Goal: Task Accomplishment & Management: Manage account settings

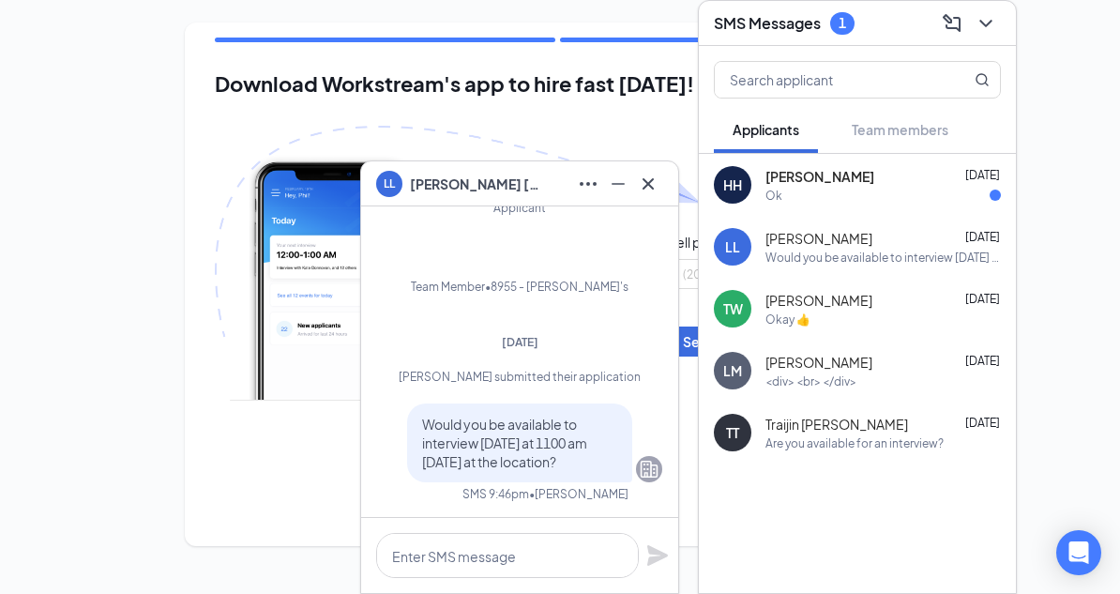
click at [1080, 121] on div "Download Workstream's app to hire fast [DATE]! Enter cell phone number [GEOGRAP…" at bounding box center [560, 284] width 1120 height 568
click at [989, 20] on icon "ChevronDown" at bounding box center [985, 23] width 23 height 23
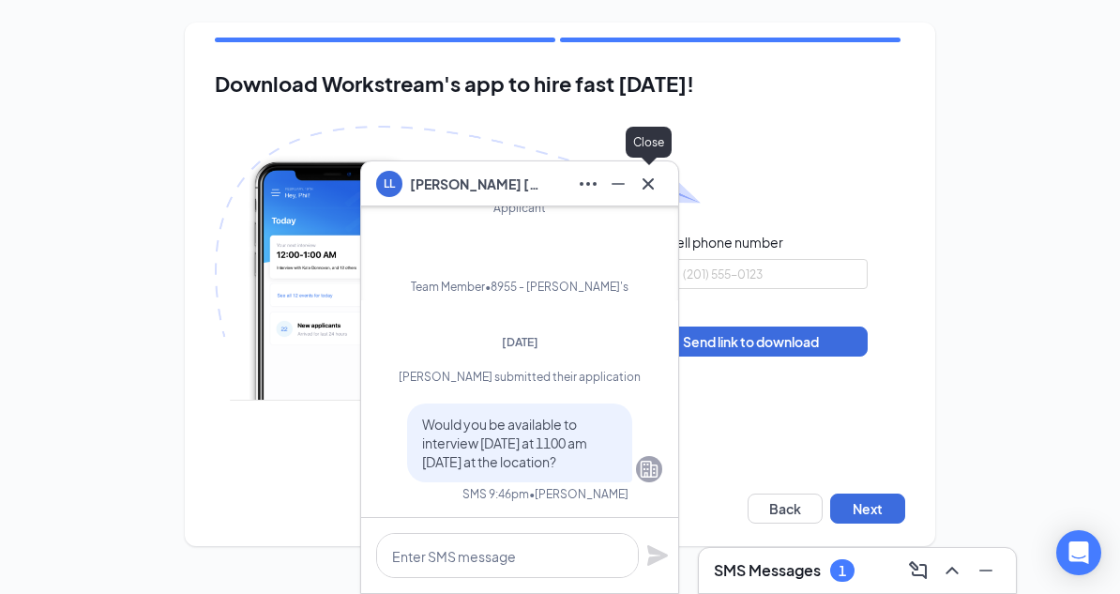
click at [655, 183] on icon "Cross" at bounding box center [648, 184] width 23 height 23
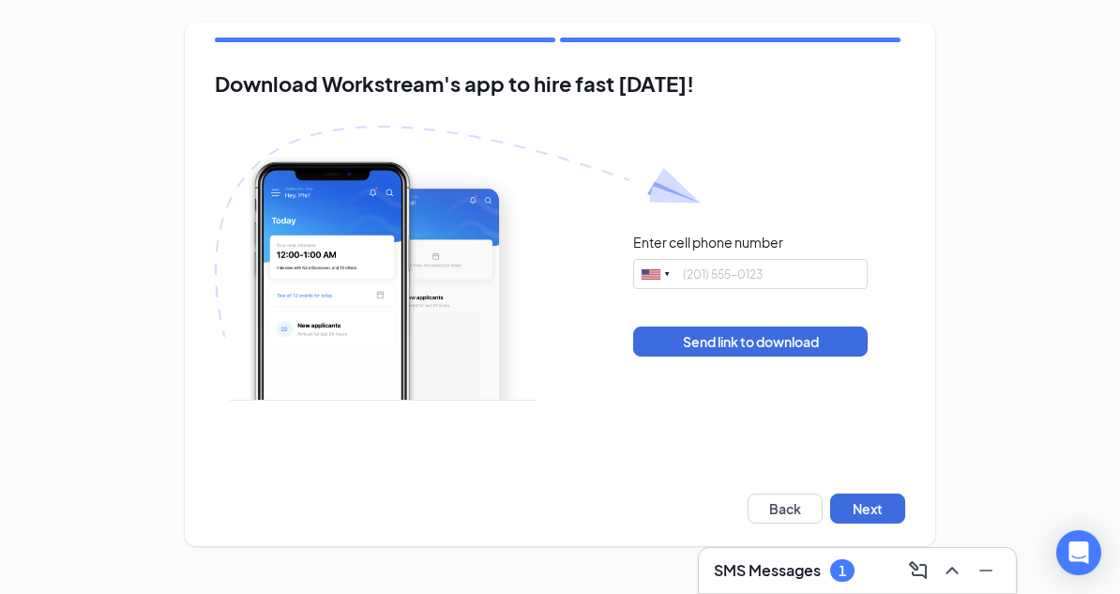
click at [1052, 262] on div "Download Workstream's app to hire fast [DATE]! Enter cell phone number [GEOGRAP…" at bounding box center [560, 284] width 1120 height 568
click at [1017, 286] on div "Download Workstream's app to hire fast [DATE]! Enter cell phone number [GEOGRAP…" at bounding box center [560, 284] width 1120 height 568
drag, startPoint x: 972, startPoint y: 374, endPoint x: 899, endPoint y: 473, distance: 122.7
click at [925, 438] on div "Download Workstream's app to hire fast [DATE]! Enter cell phone number [GEOGRAP…" at bounding box center [560, 284] width 1120 height 568
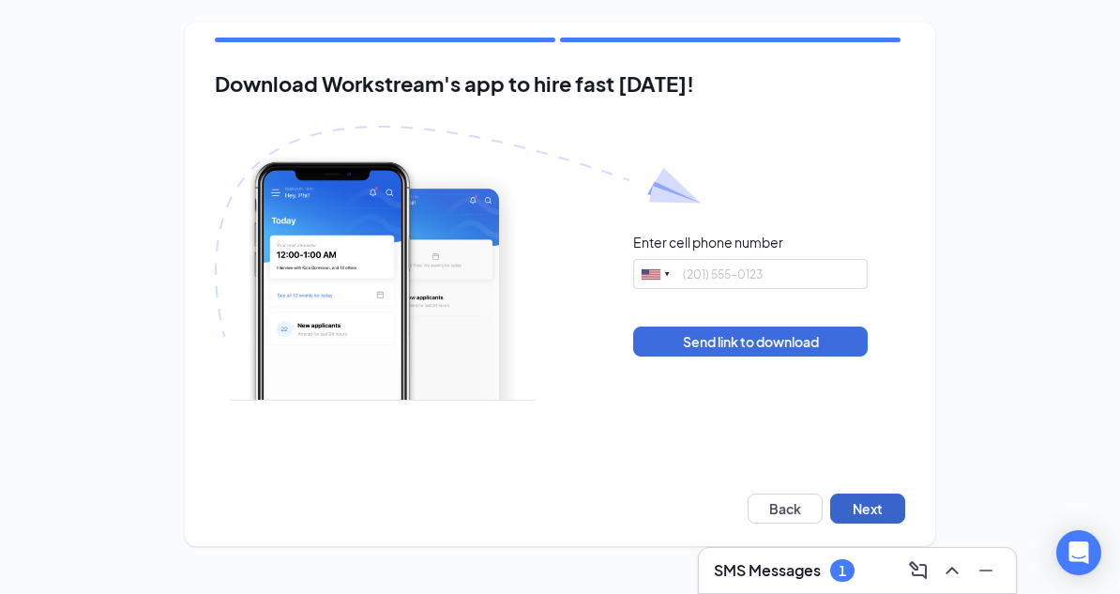
click at [861, 514] on button "Next" at bounding box center [867, 508] width 75 height 30
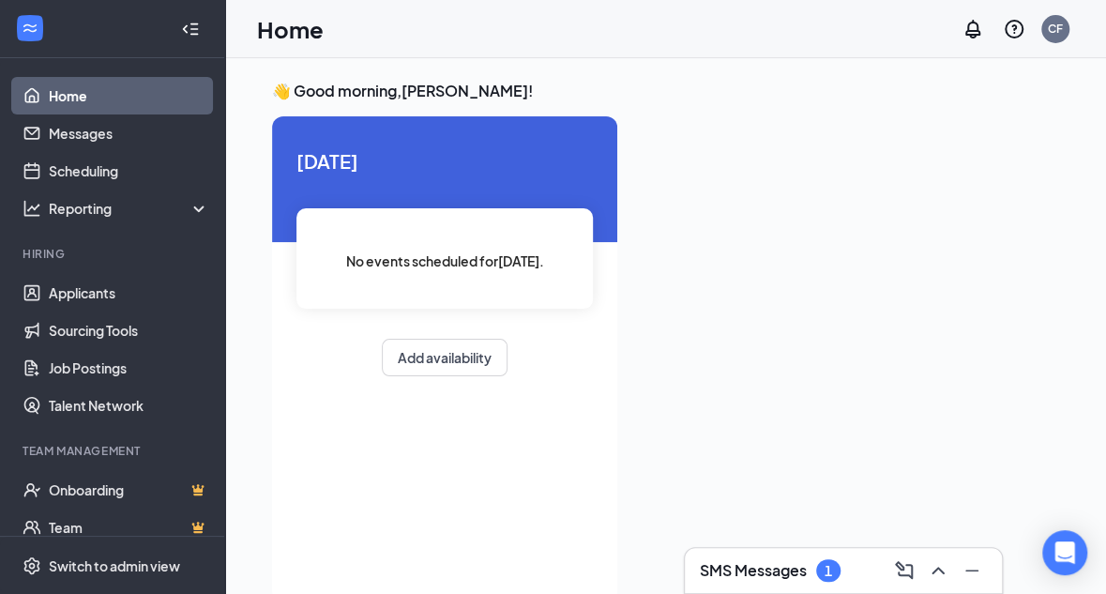
click at [852, 282] on div at bounding box center [845, 353] width 427 height 474
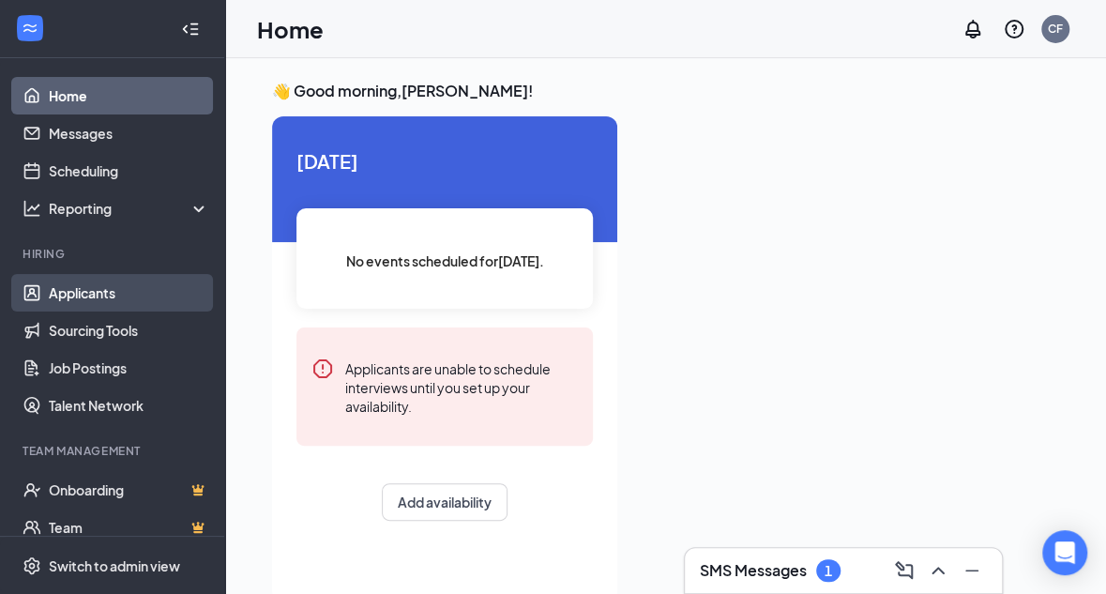
click at [80, 297] on link "Applicants" at bounding box center [129, 293] width 160 height 38
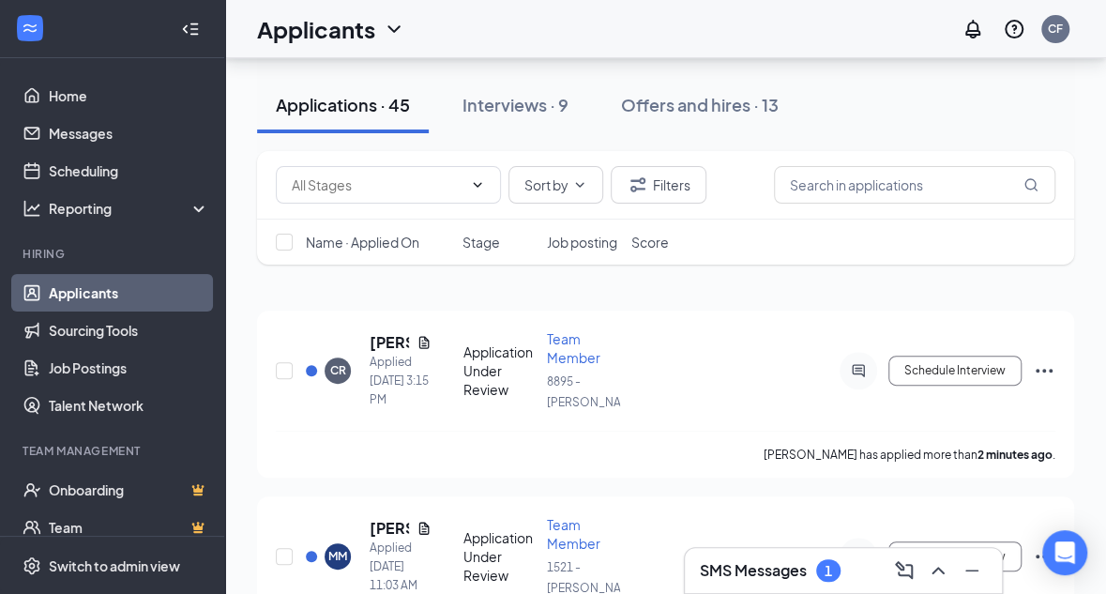
scroll to position [219, 0]
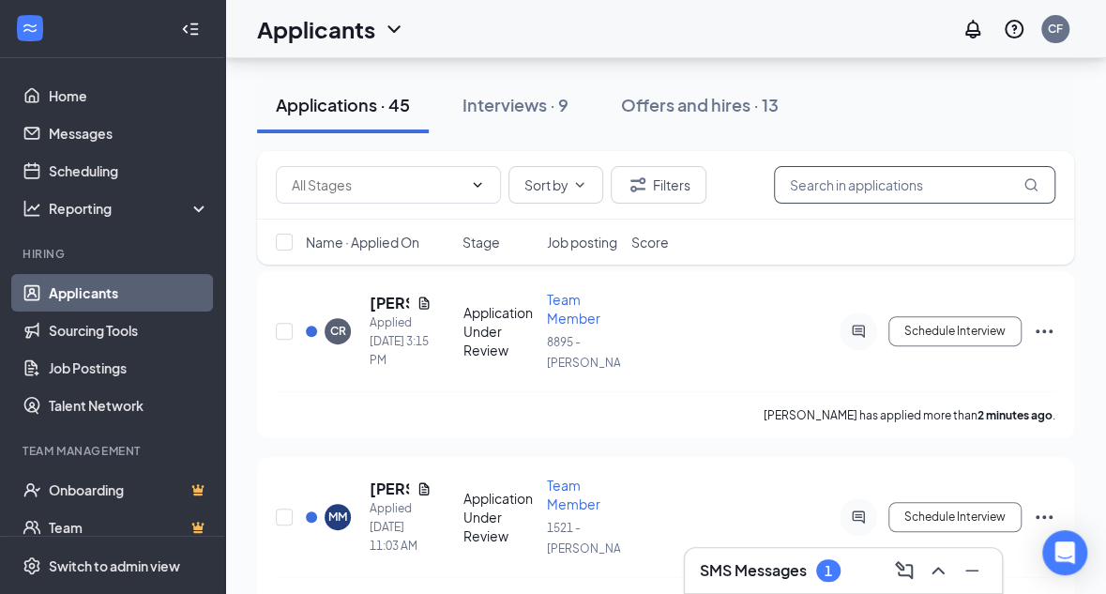
click at [876, 190] on input "text" at bounding box center [914, 185] width 281 height 38
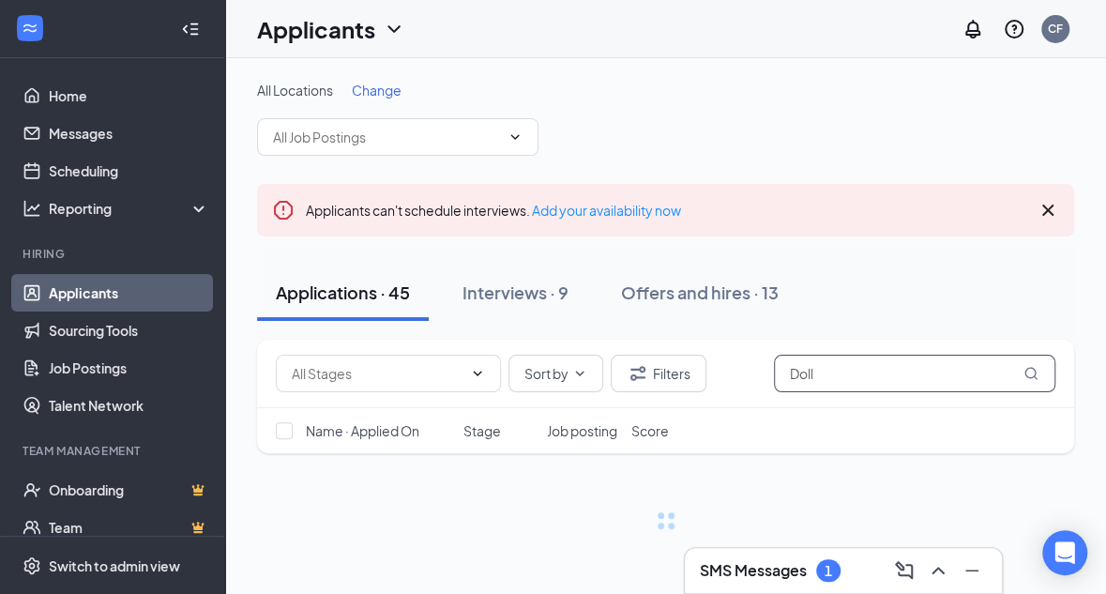
scroll to position [14, 0]
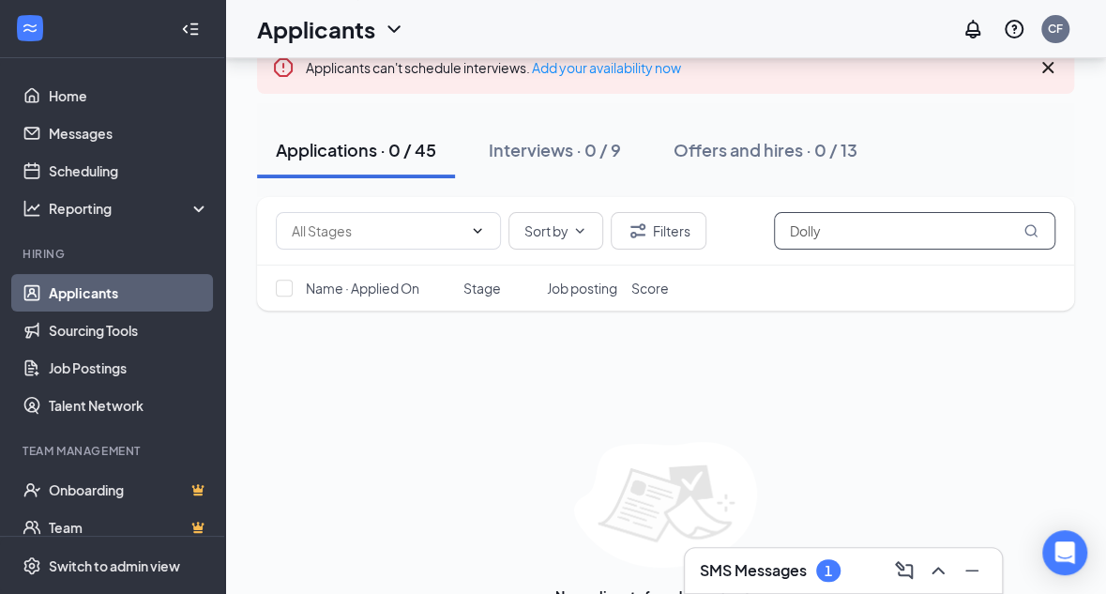
scroll to position [141, 0]
click at [851, 235] on input "Dolly" at bounding box center [914, 233] width 281 height 38
type input "D"
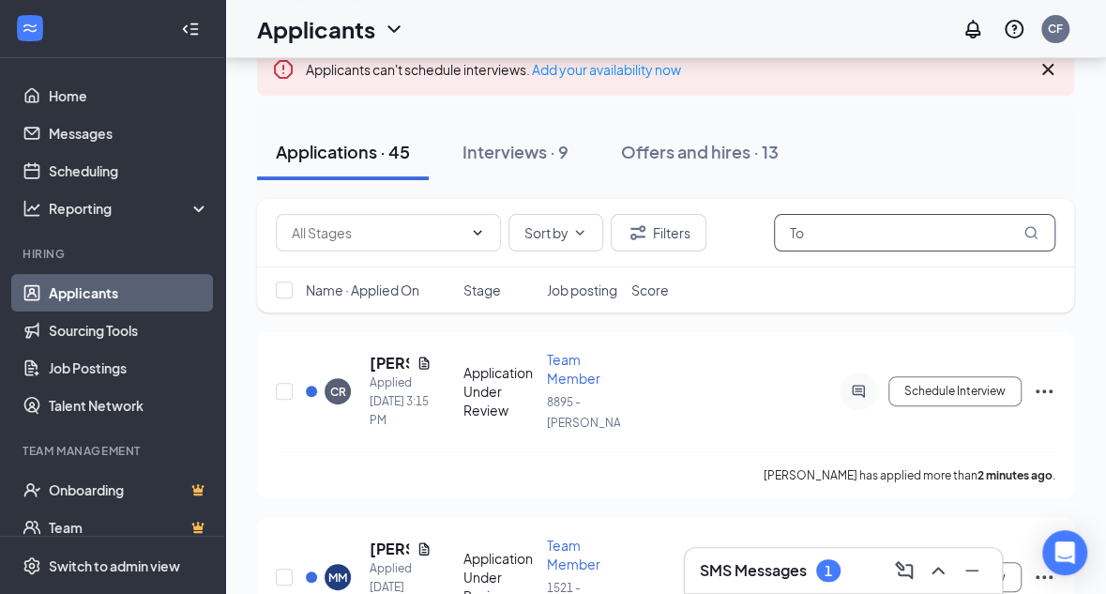
scroll to position [14, 0]
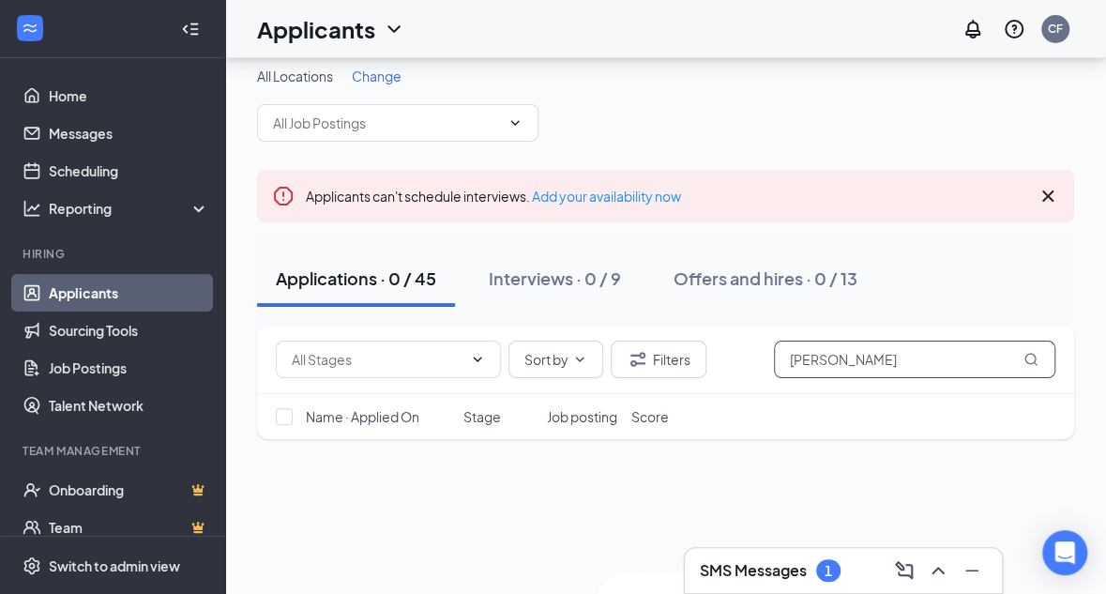
scroll to position [141, 0]
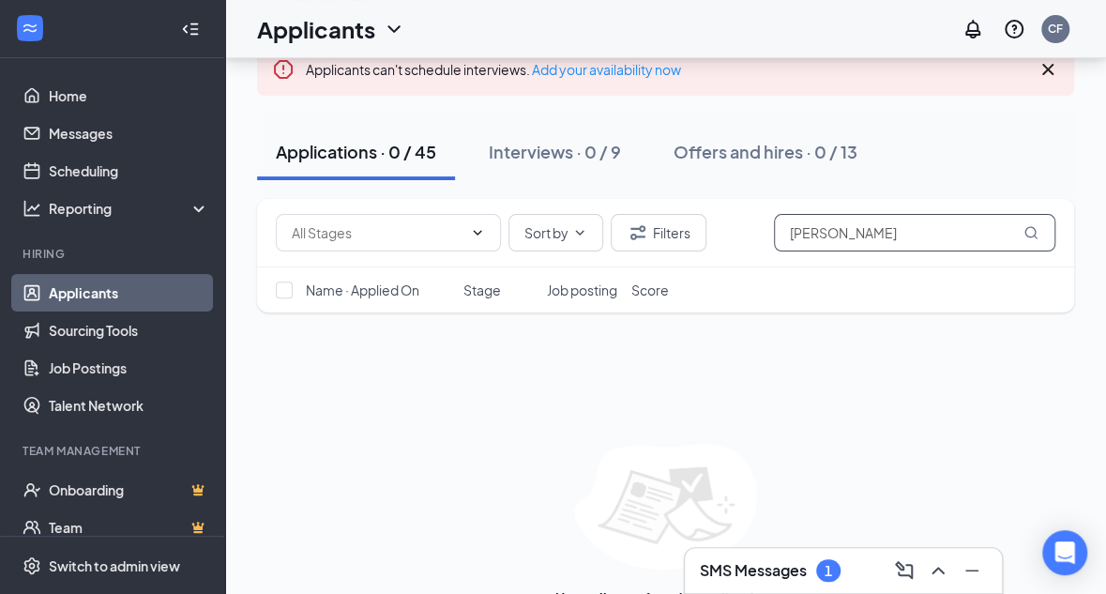
type input "[PERSON_NAME]"
click at [1033, 234] on icon "MagnifyingGlass" at bounding box center [1030, 232] width 15 height 15
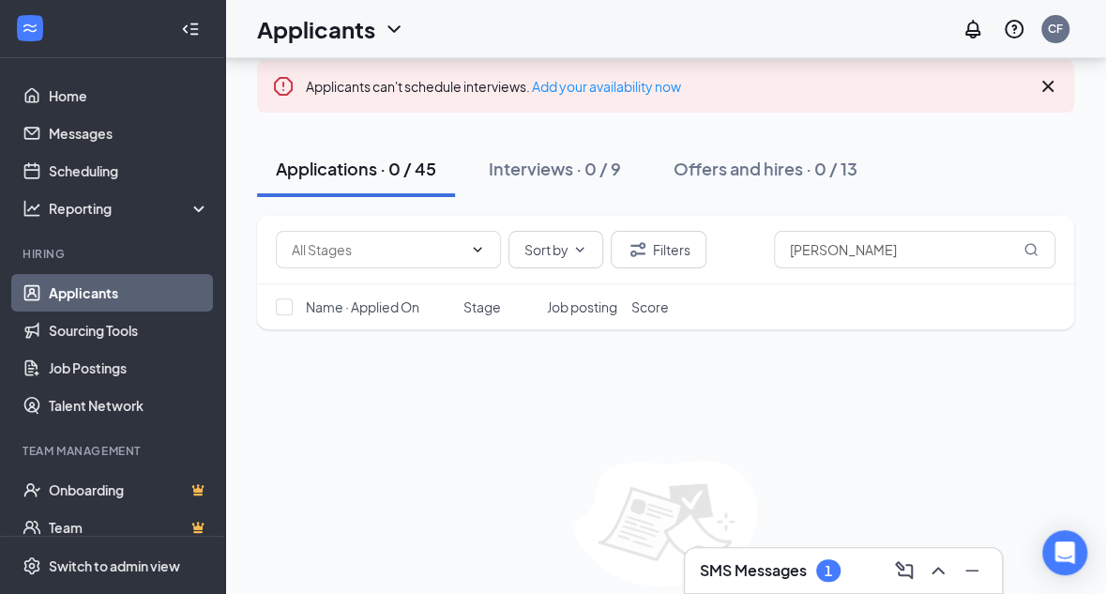
scroll to position [0, 0]
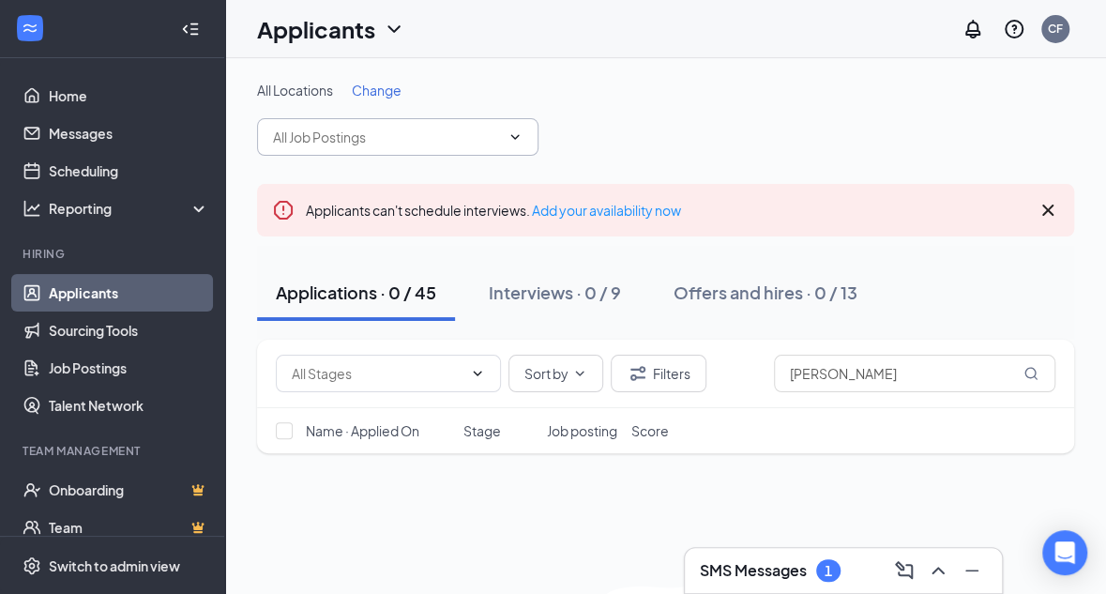
click at [512, 136] on icon "ChevronDown" at bounding box center [514, 136] width 15 height 15
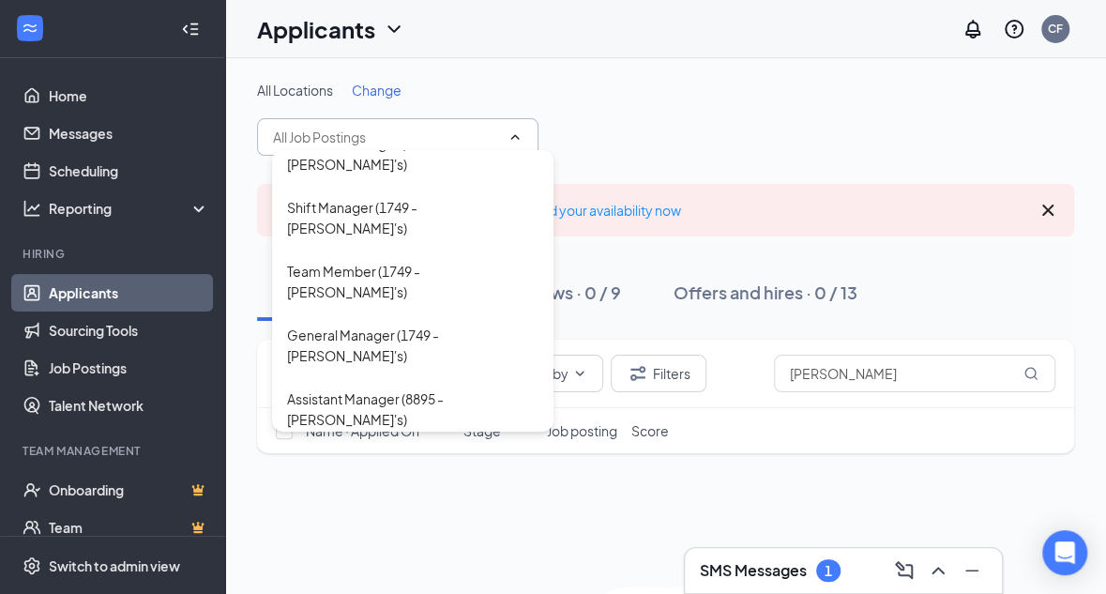
scroll to position [548, 0]
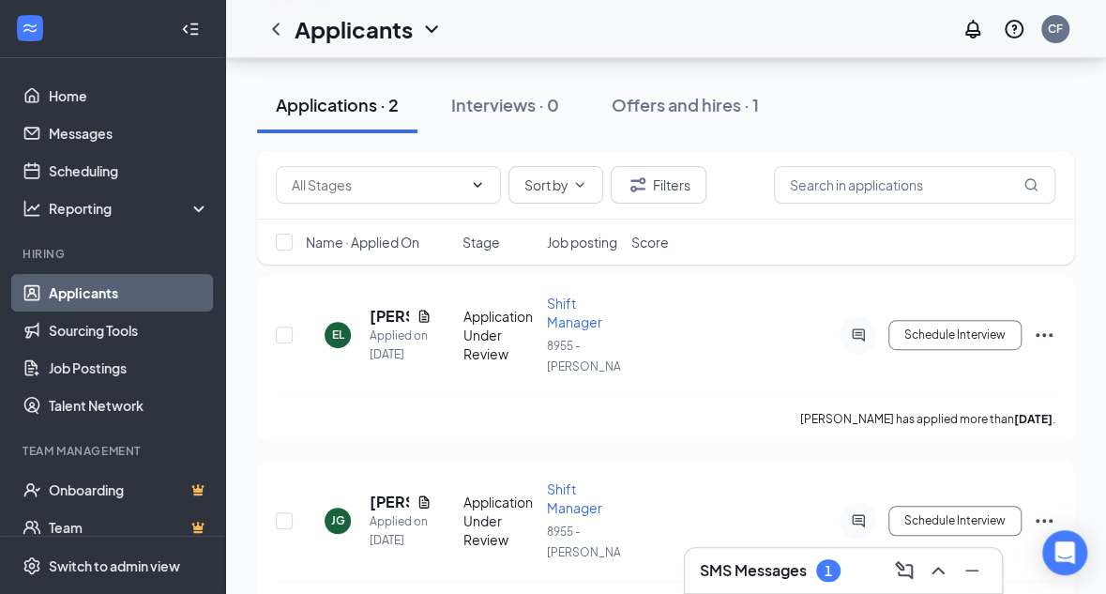
scroll to position [246, 0]
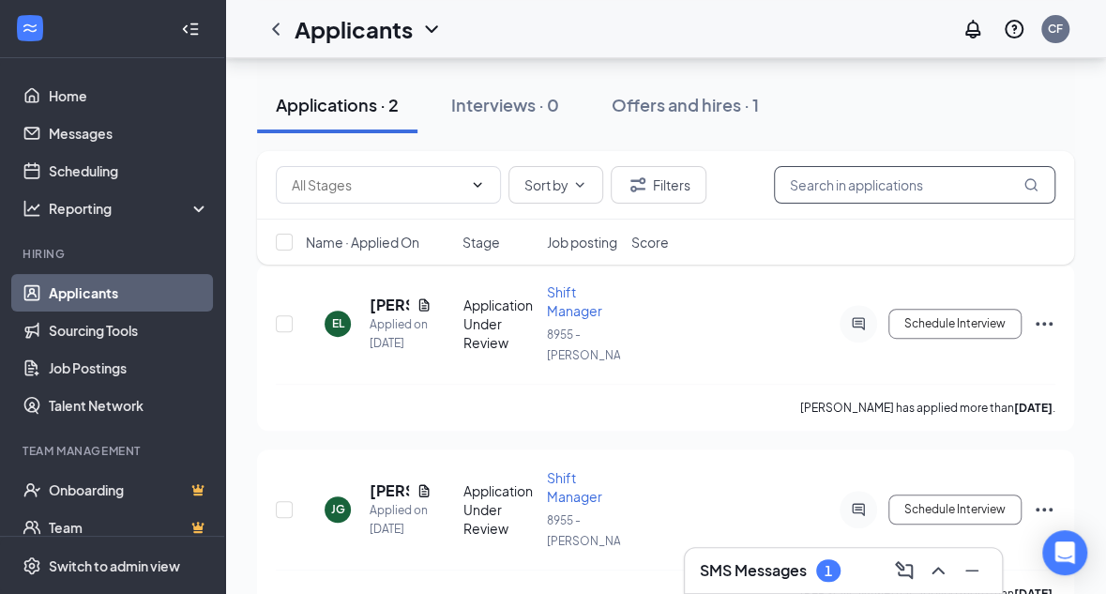
click at [899, 189] on input "text" at bounding box center [914, 185] width 281 height 38
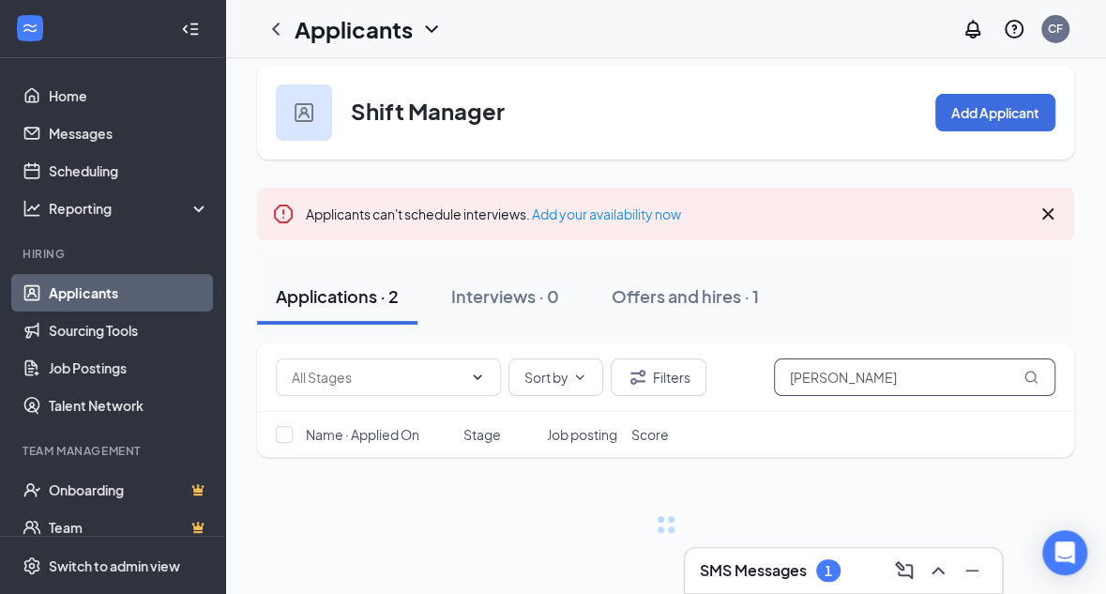
scroll to position [34, 0]
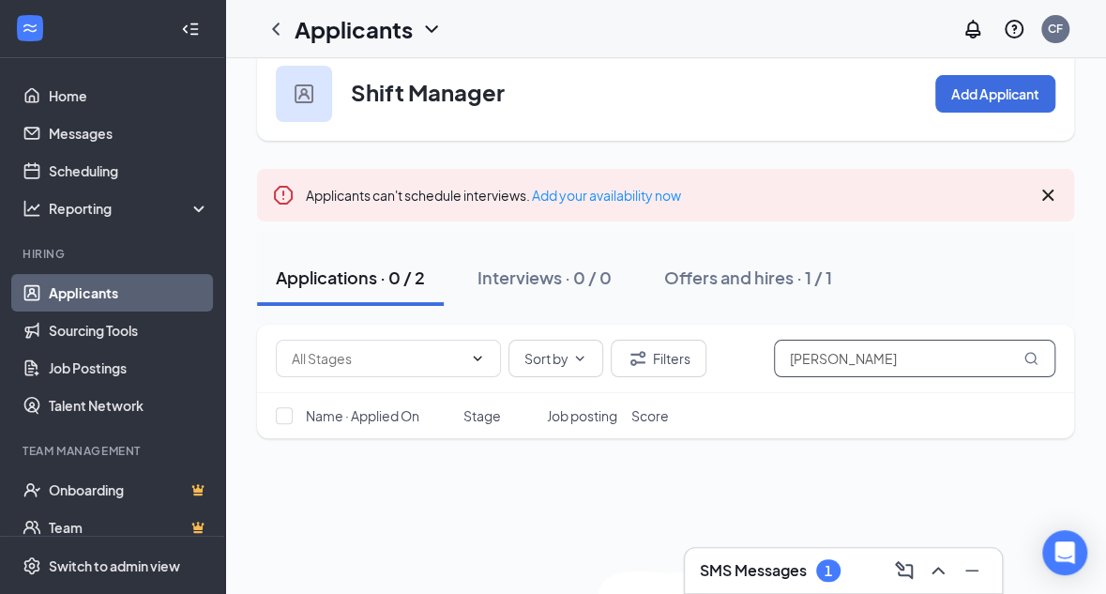
type input "[PERSON_NAME]"
click at [1049, 196] on icon "Cross" at bounding box center [1047, 194] width 11 height 11
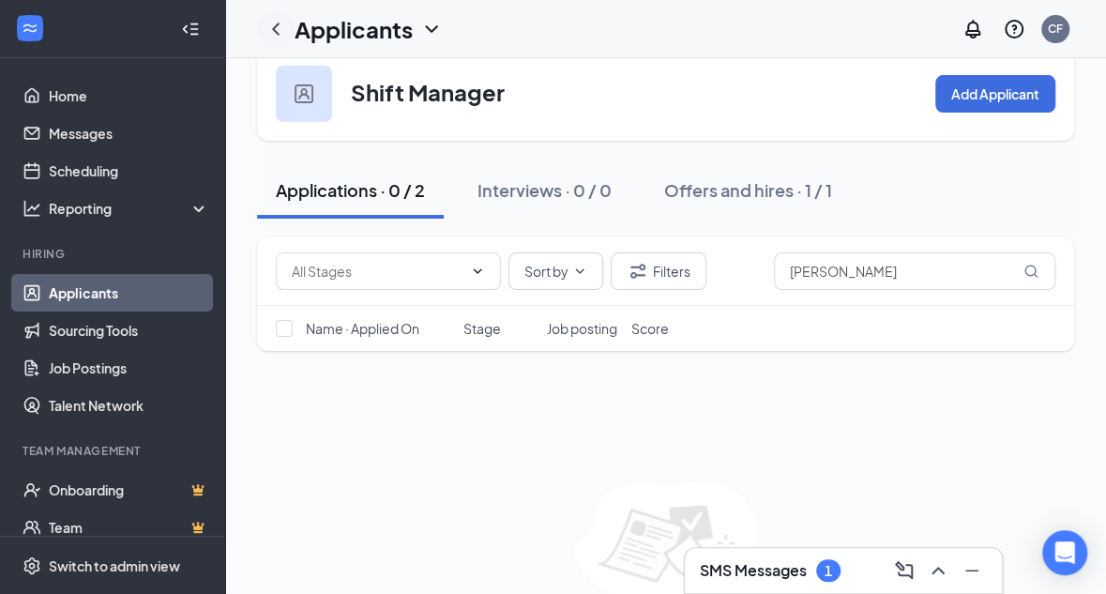
click at [278, 27] on icon "ChevronLeft" at bounding box center [275, 29] width 23 height 23
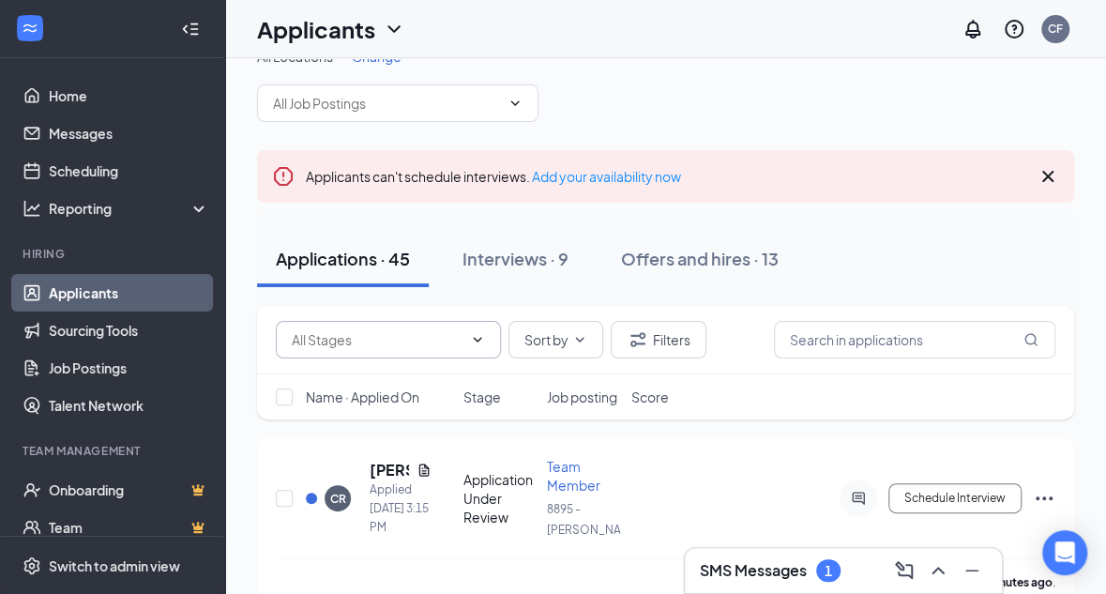
click at [477, 338] on icon "ChevronDown" at bounding box center [477, 339] width 15 height 15
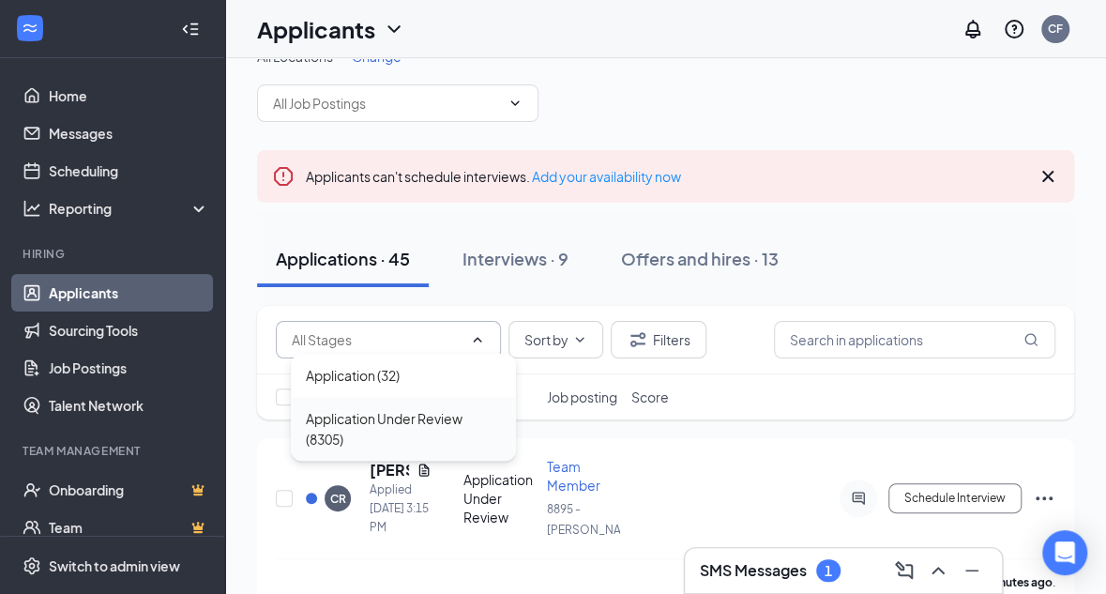
click at [407, 417] on div "Application Under Review (8305)" at bounding box center [403, 428] width 195 height 41
type input "Application Under Review (8305)"
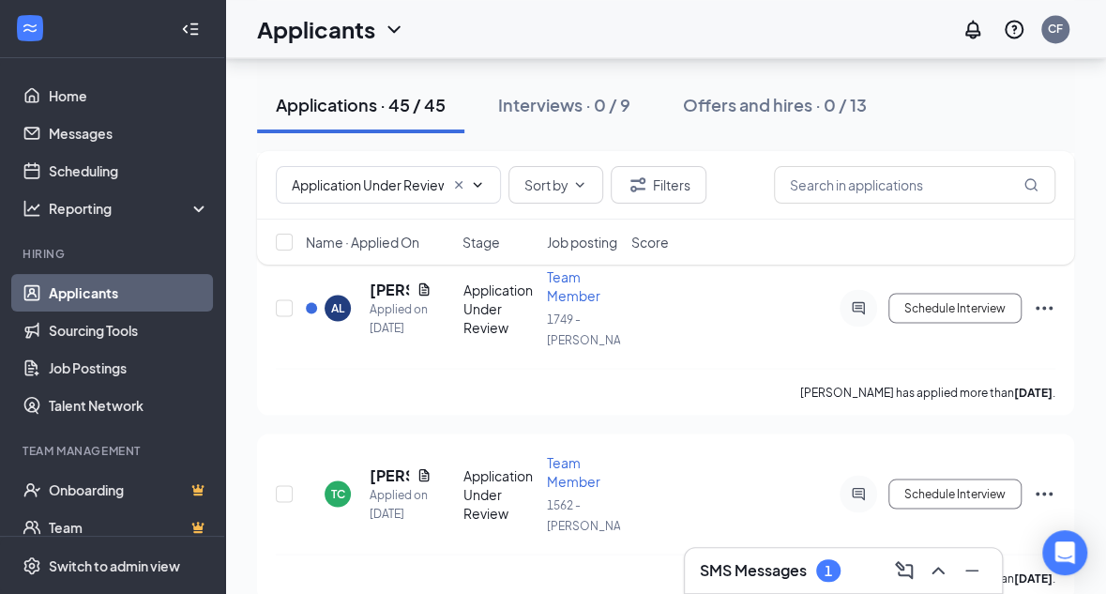
scroll to position [4770, 0]
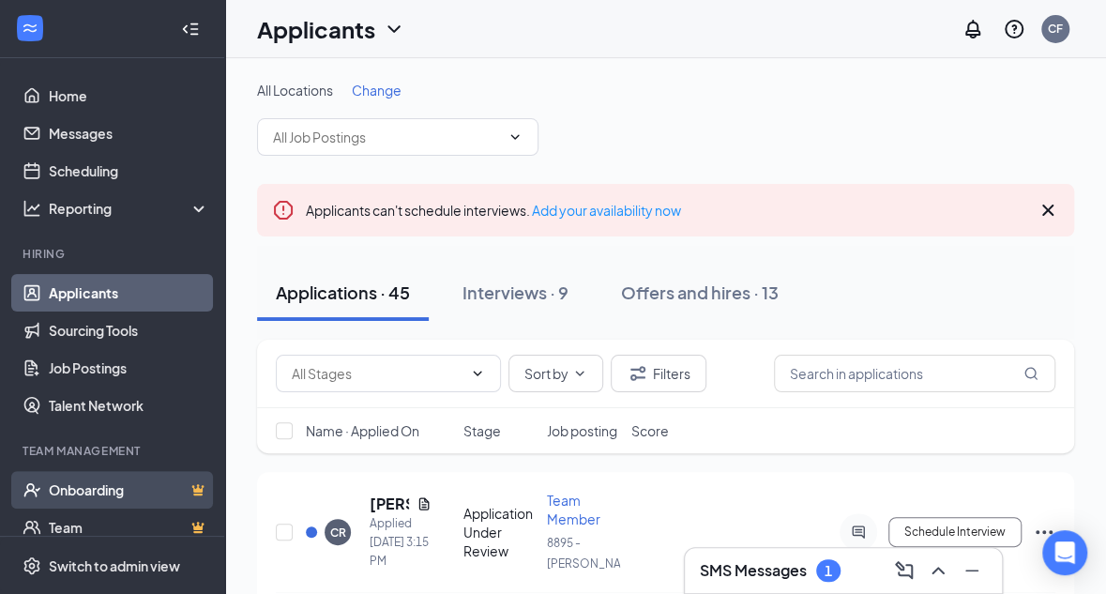
click at [83, 487] on link "Onboarding" at bounding box center [129, 490] width 160 height 38
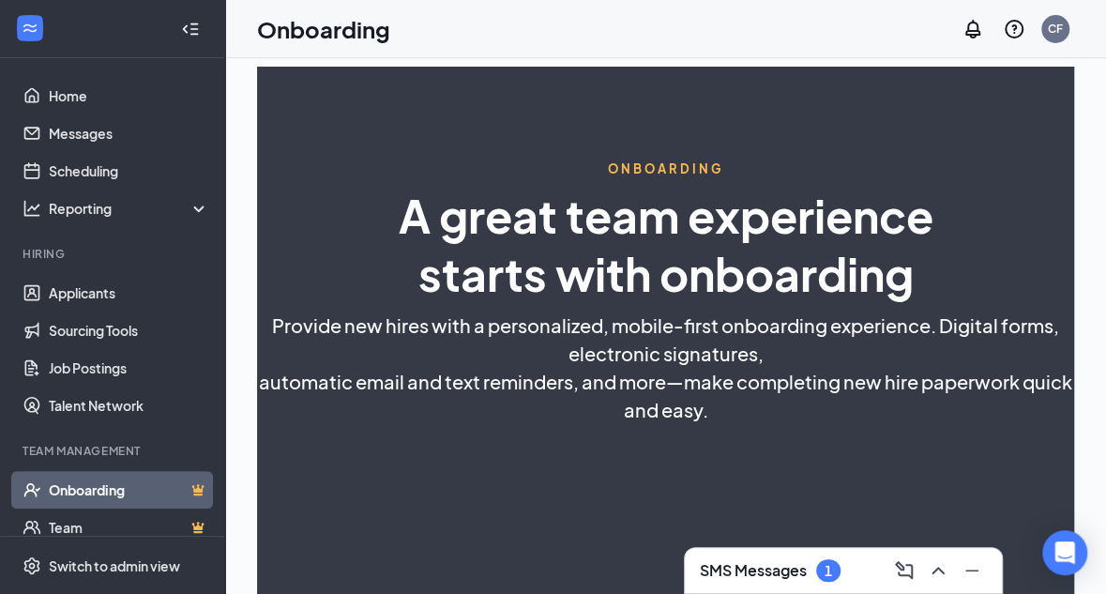
select select "US"
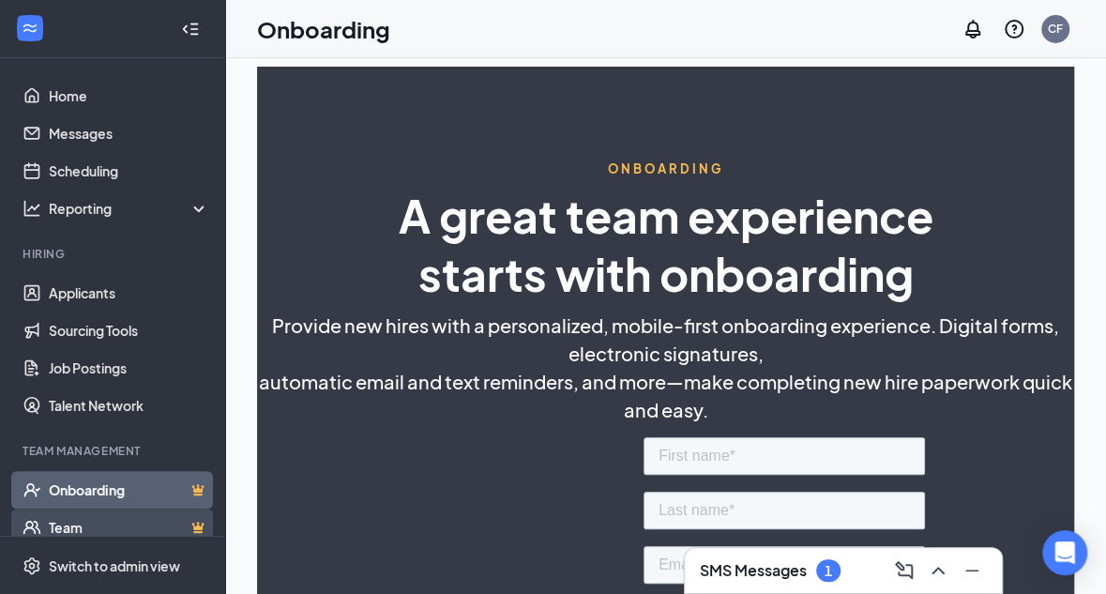
click at [92, 526] on link "Team" at bounding box center [129, 527] width 160 height 38
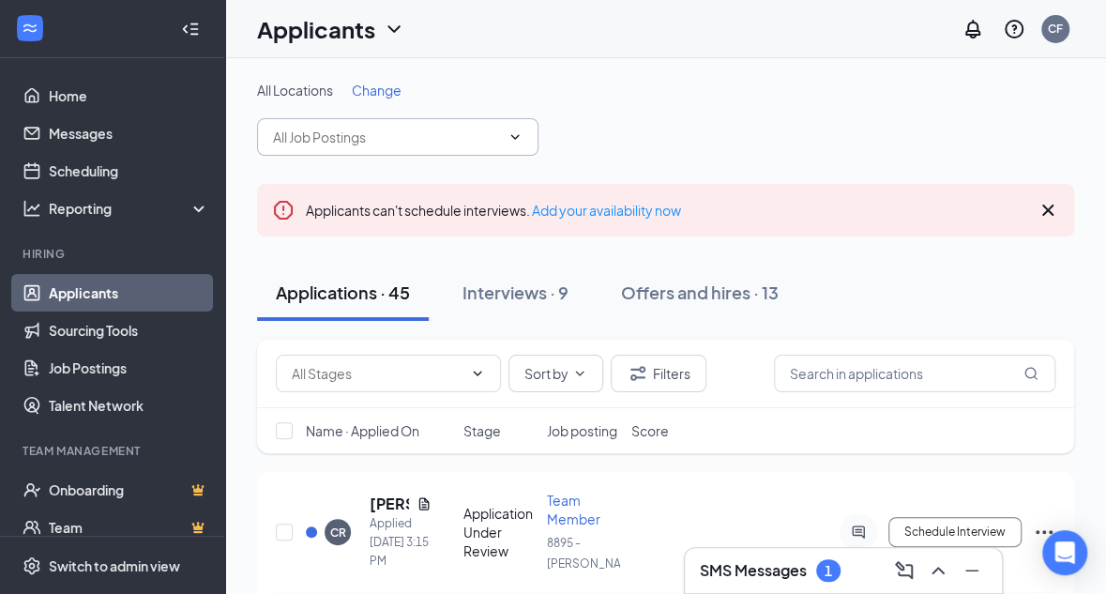
click at [516, 133] on icon "ChevronDown" at bounding box center [514, 136] width 15 height 15
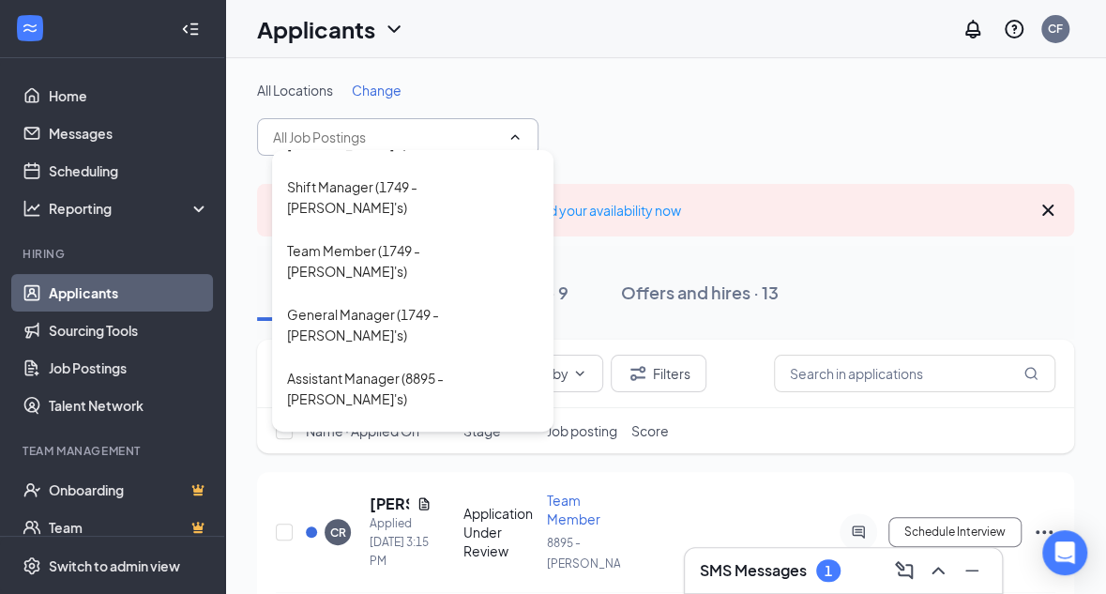
scroll to position [566, 0]
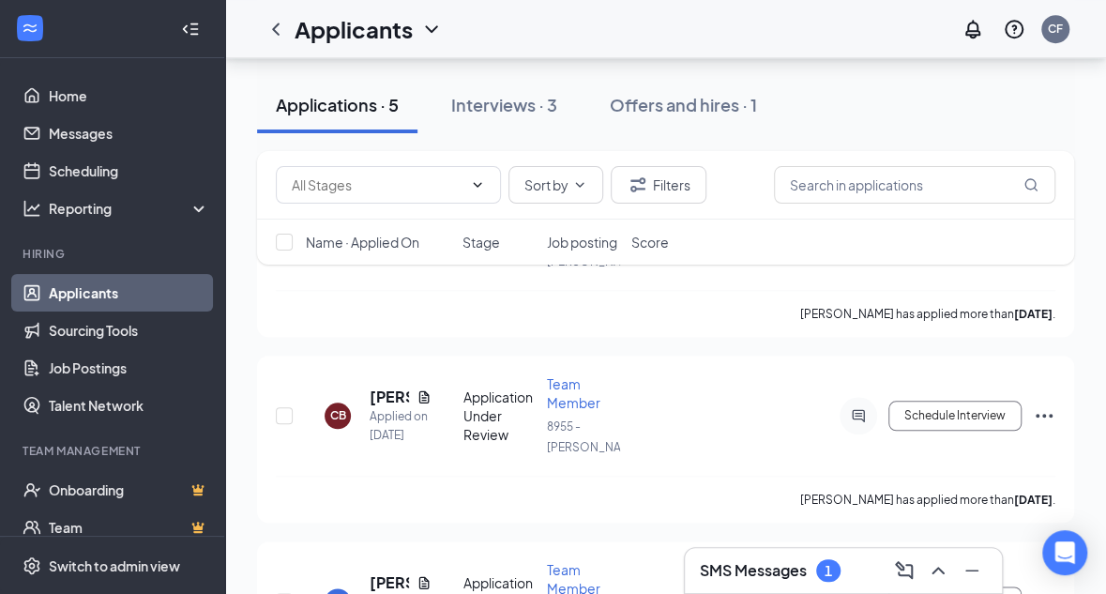
scroll to position [752, 0]
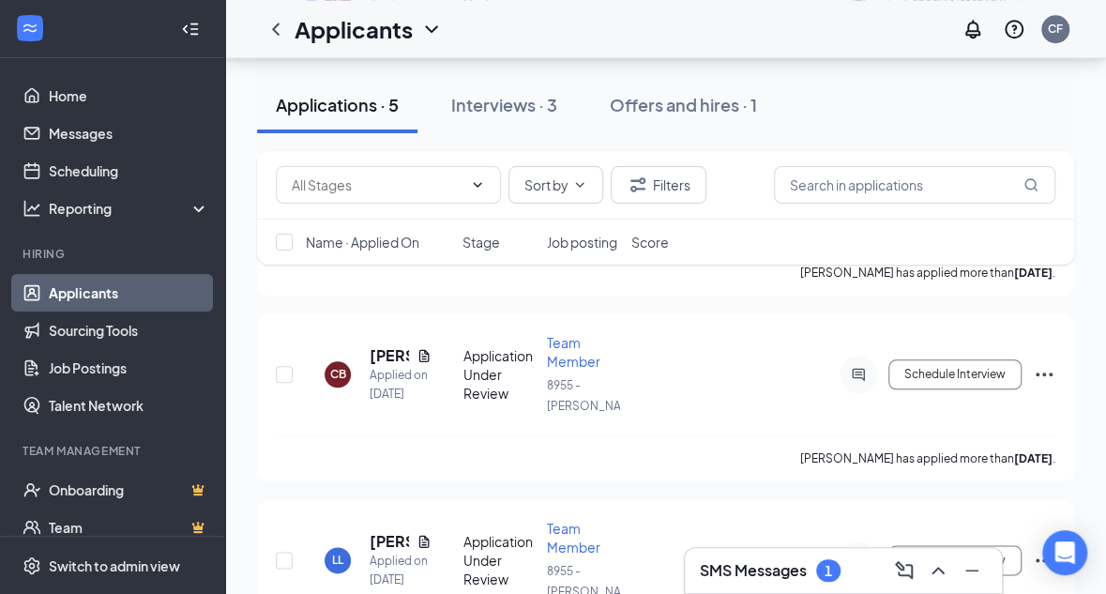
click at [383, 283] on div "Sort by Filters Name · Applied On Stage Job posting Score" at bounding box center [665, 217] width 817 height 132
click at [859, 187] on input "text" at bounding box center [914, 185] width 281 height 38
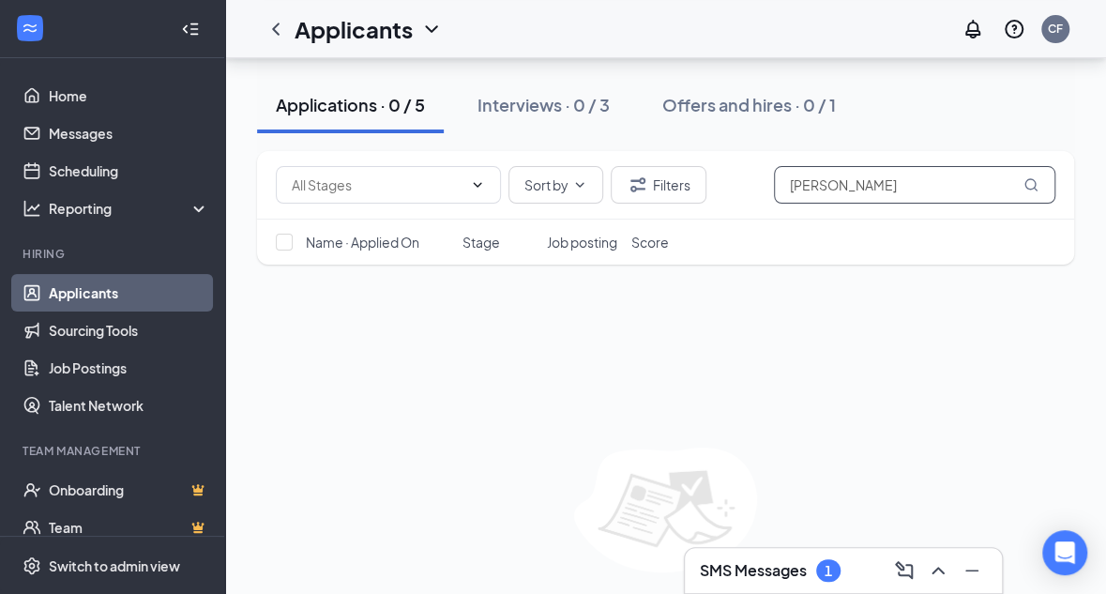
scroll to position [232, 0]
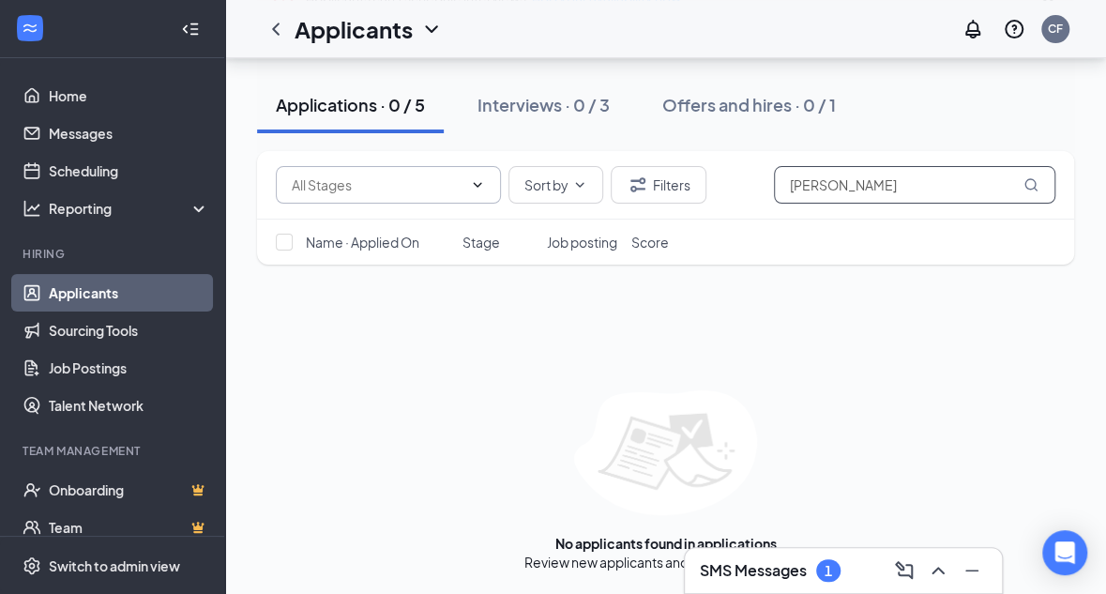
type input "james"
click at [478, 185] on icon "ChevronDown" at bounding box center [478, 184] width 8 height 5
click at [409, 219] on div "Application Under Review (5)" at bounding box center [393, 220] width 174 height 21
type input "Application Under Review (5)"
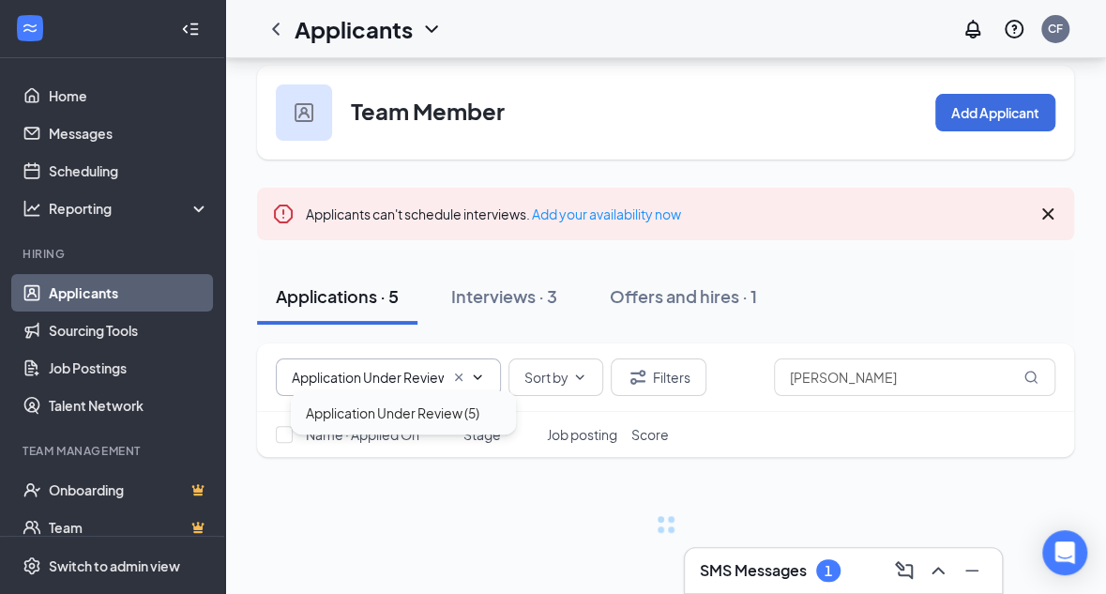
scroll to position [34, 0]
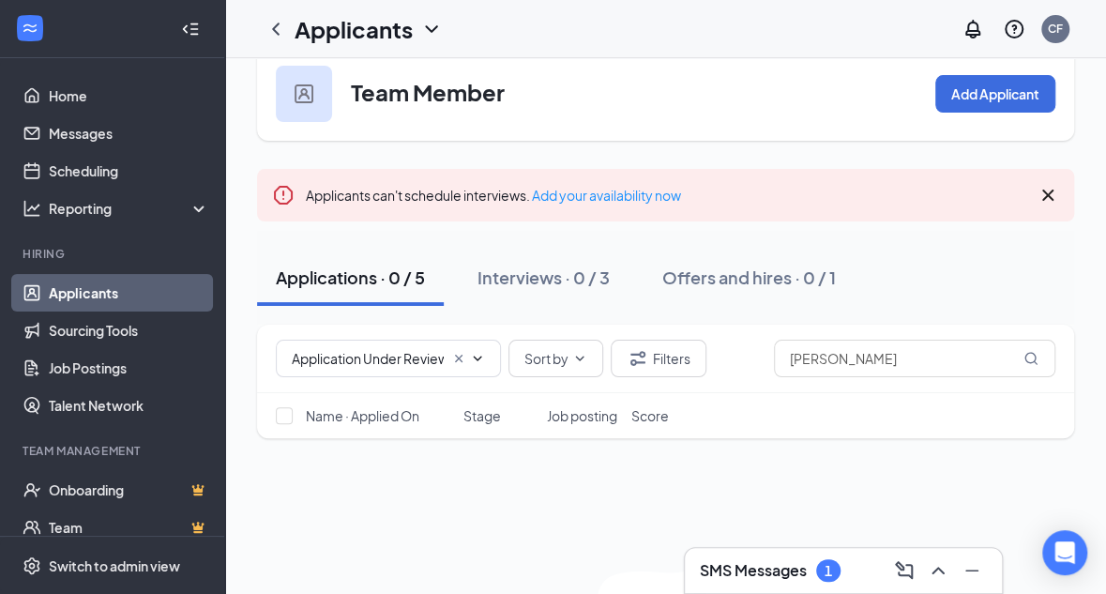
click at [1044, 190] on icon "Cross" at bounding box center [1047, 195] width 23 height 23
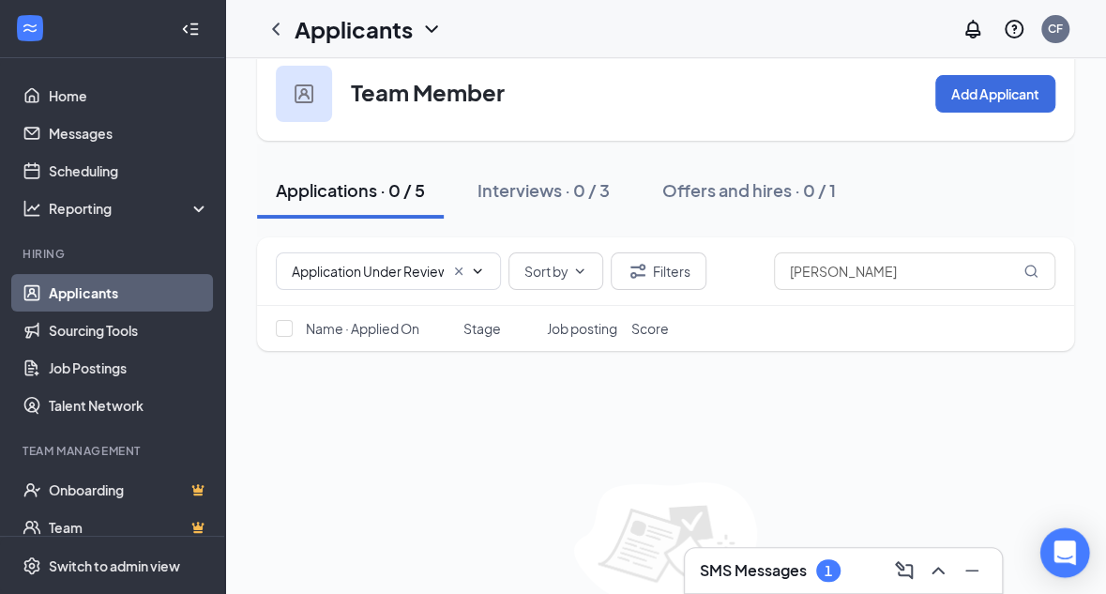
click at [1062, 556] on icon "Open Intercom Messenger" at bounding box center [1064, 552] width 22 height 24
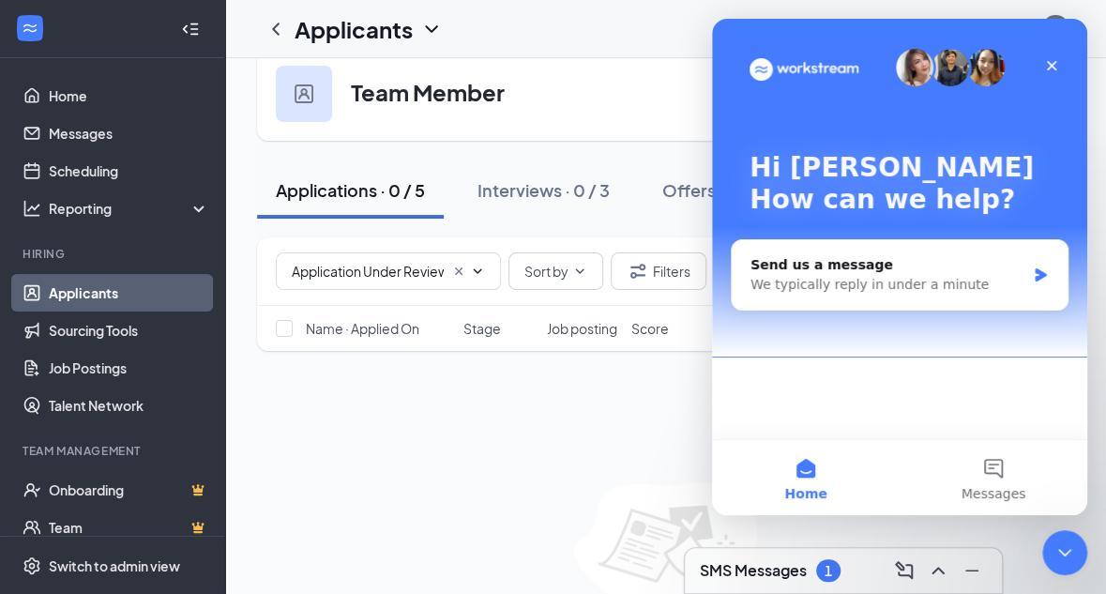
scroll to position [0, 0]
click at [923, 67] on img "Intercom messenger" at bounding box center [915, 68] width 38 height 38
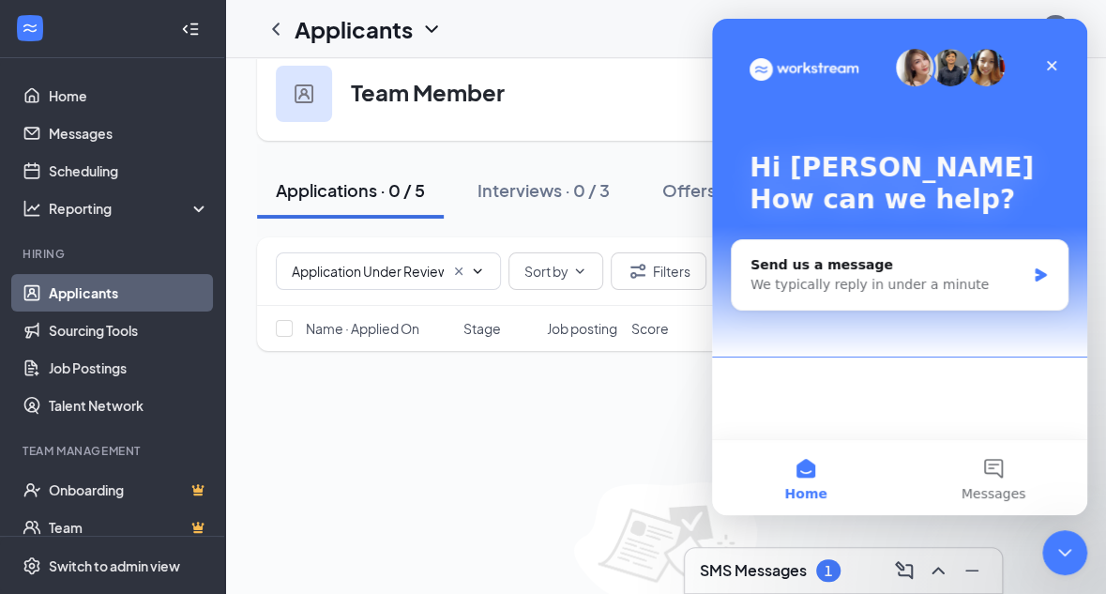
click at [923, 67] on img "Intercom messenger" at bounding box center [915, 68] width 38 height 38
click at [991, 68] on img "Intercom messenger" at bounding box center [986, 68] width 38 height 38
click at [1050, 72] on icon "Close" at bounding box center [1051, 65] width 15 height 15
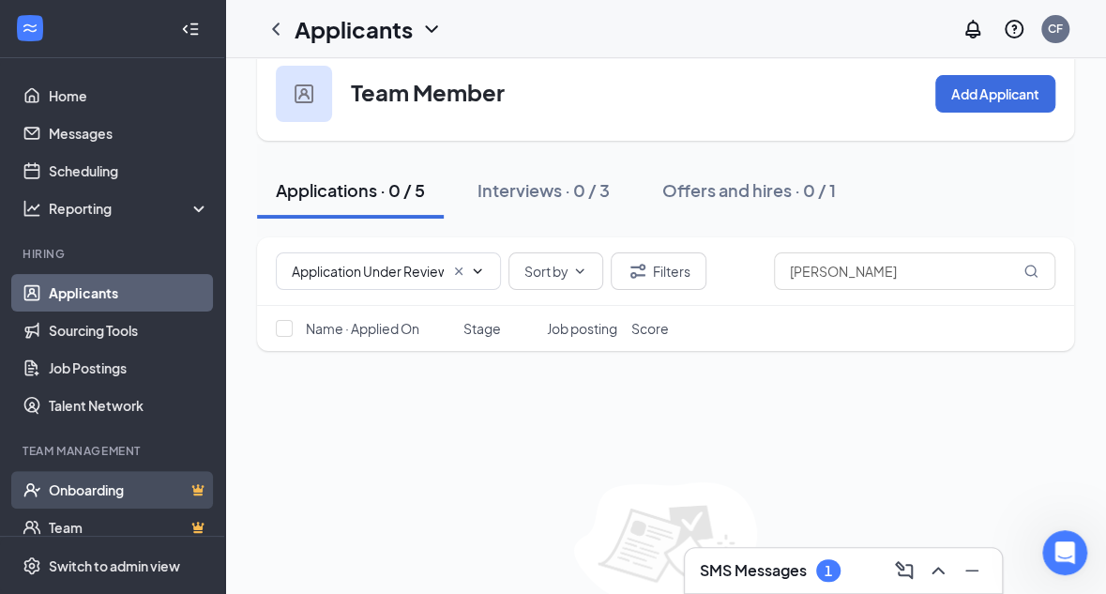
click at [122, 487] on link "Onboarding" at bounding box center [129, 490] width 160 height 38
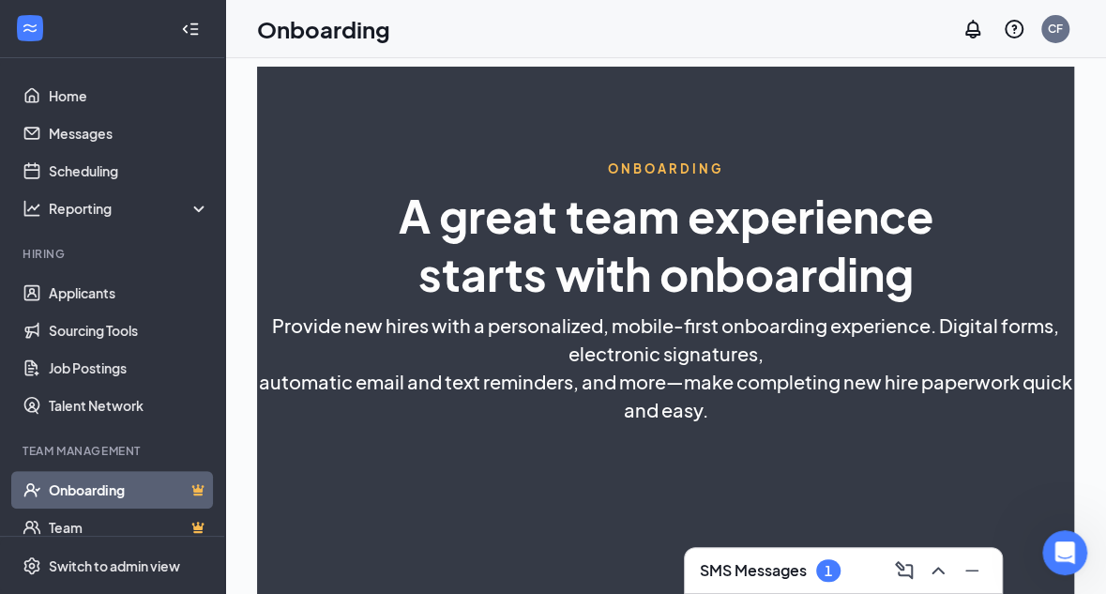
select select "US"
